Goal: Transaction & Acquisition: Purchase product/service

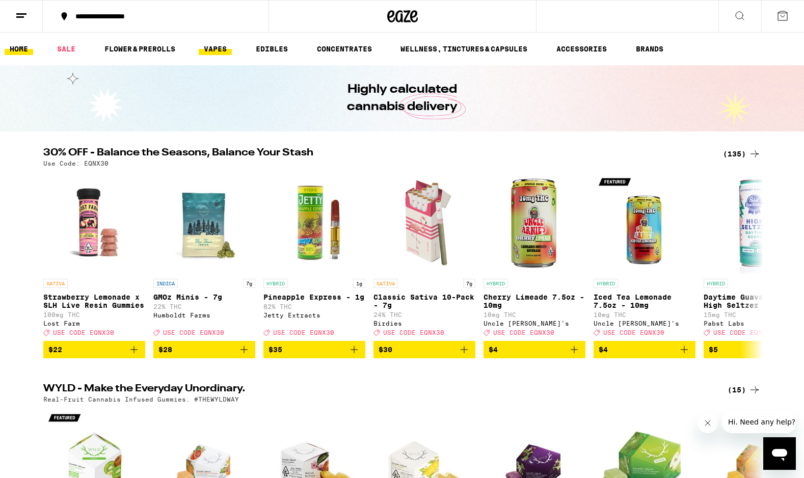
click at [217, 49] on link "VAPES" at bounding box center [215, 49] width 33 height 12
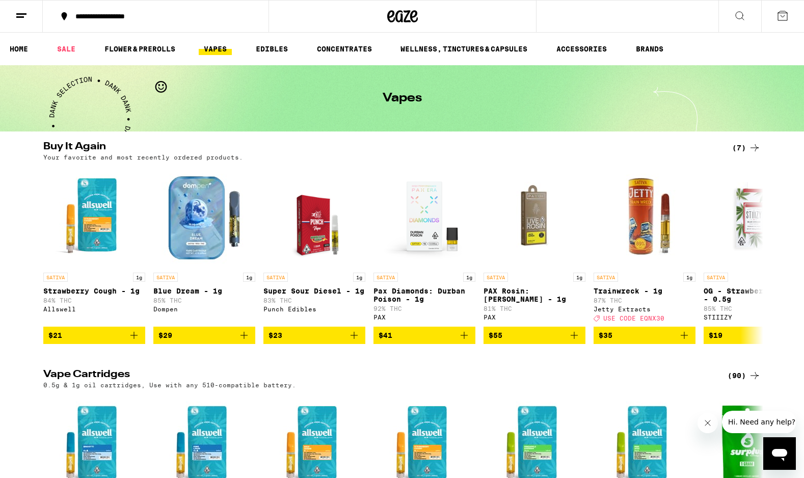
click at [745, 380] on div "(90)" at bounding box center [743, 375] width 33 height 12
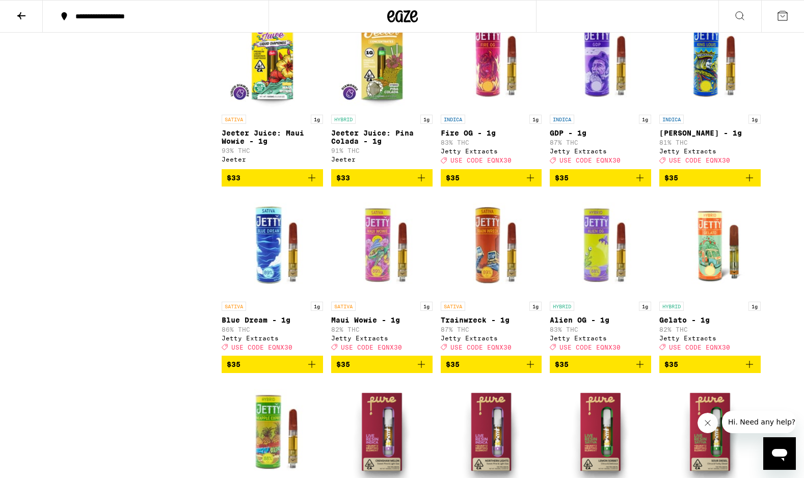
scroll to position [1801, 0]
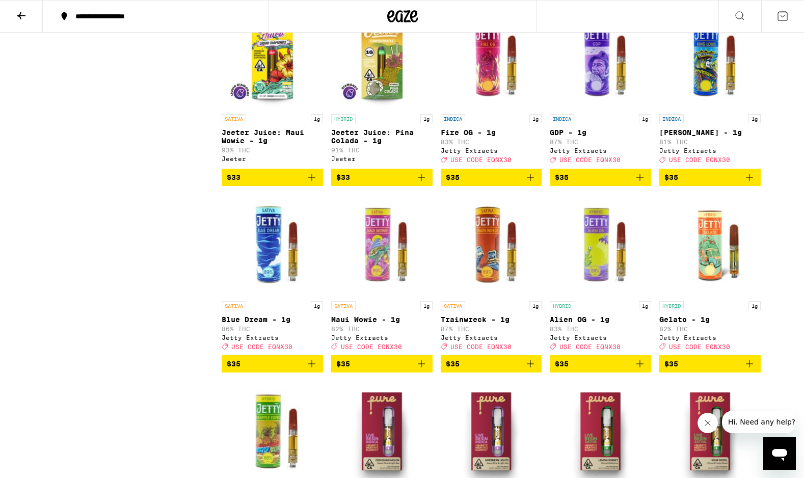
click at [533, 370] on icon "Add to bag" at bounding box center [530, 364] width 12 height 12
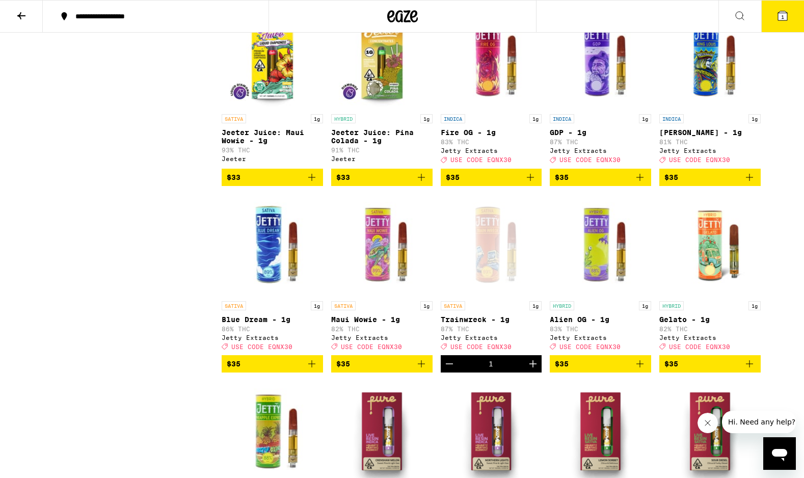
click at [311, 367] on icon "Add to bag" at bounding box center [311, 363] width 7 height 7
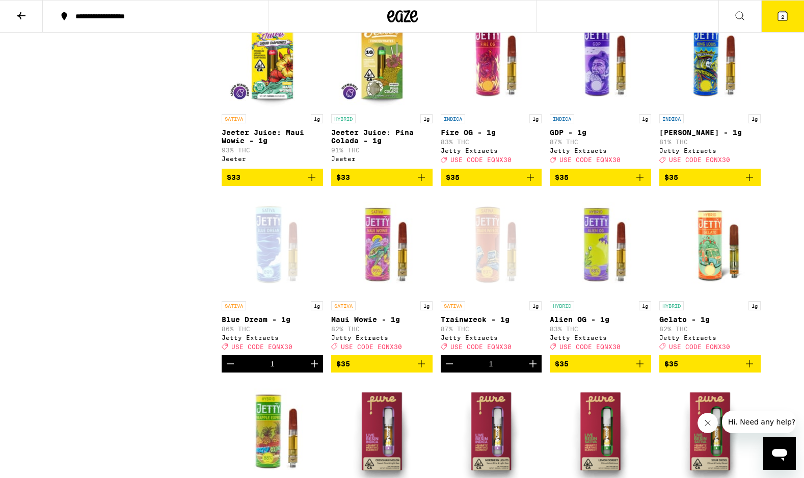
click at [784, 11] on icon at bounding box center [782, 15] width 9 height 9
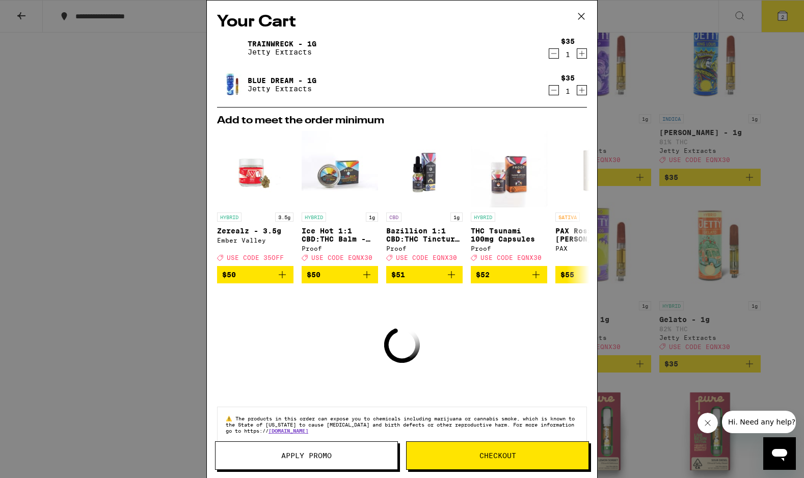
click at [299, 452] on span "Apply Promo" at bounding box center [306, 455] width 50 height 7
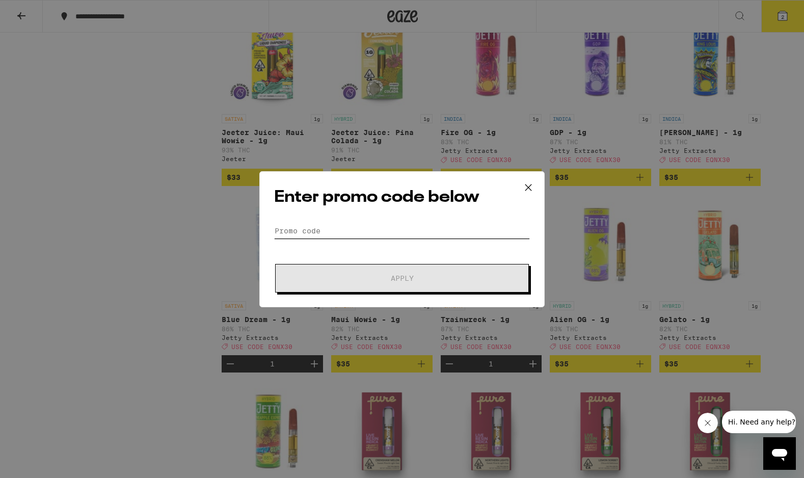
click at [289, 231] on input "Promo Code" at bounding box center [402, 230] width 256 height 15
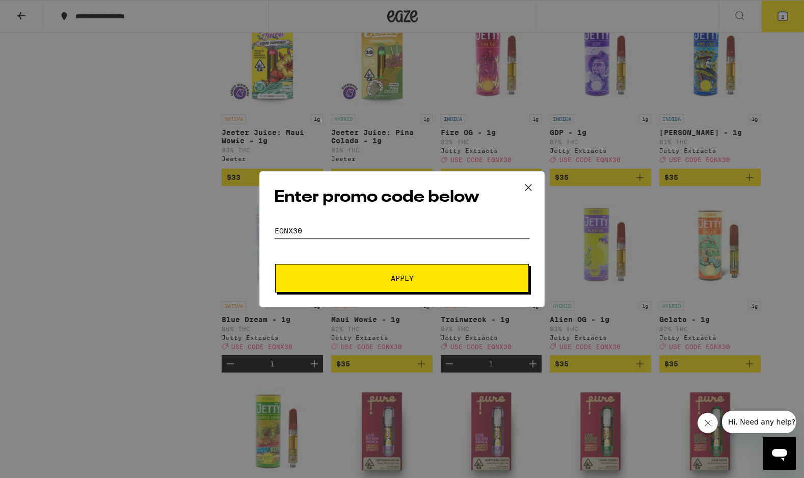
type input "EQNX30"
click at [327, 275] on span "Apply" at bounding box center [401, 277] width 183 height 7
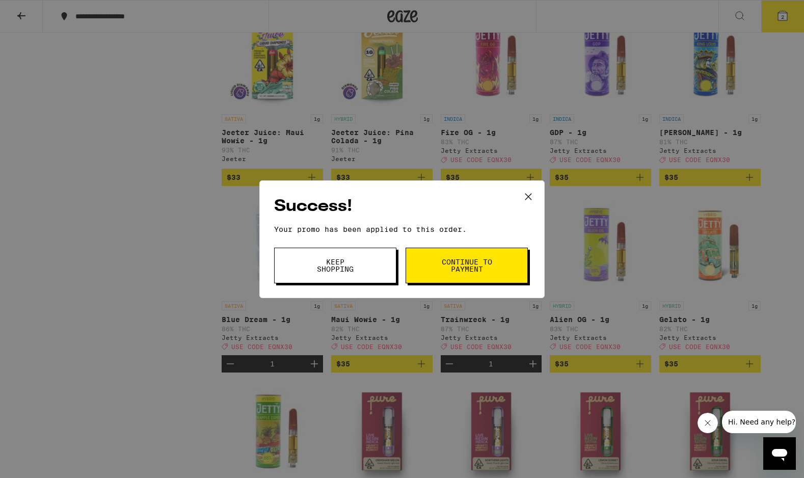
click at [480, 265] on span "Continue to payment" at bounding box center [467, 265] width 52 height 14
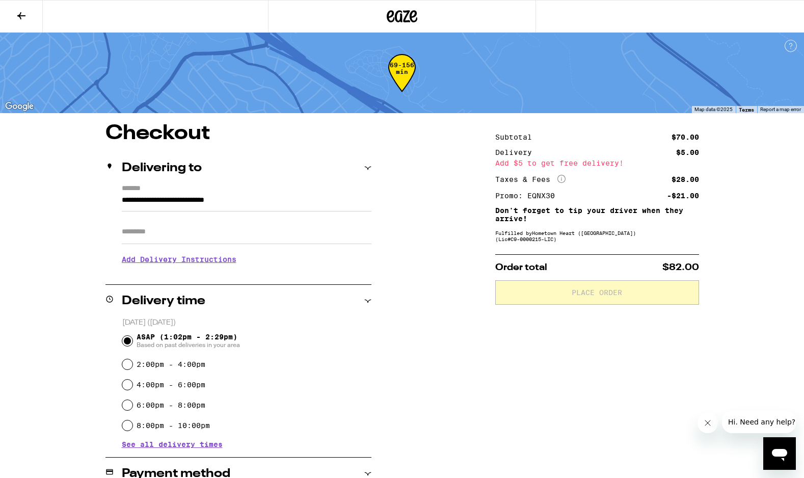
click at [394, 20] on icon at bounding box center [391, 16] width 8 height 12
